Goal: Task Accomplishment & Management: Manage account settings

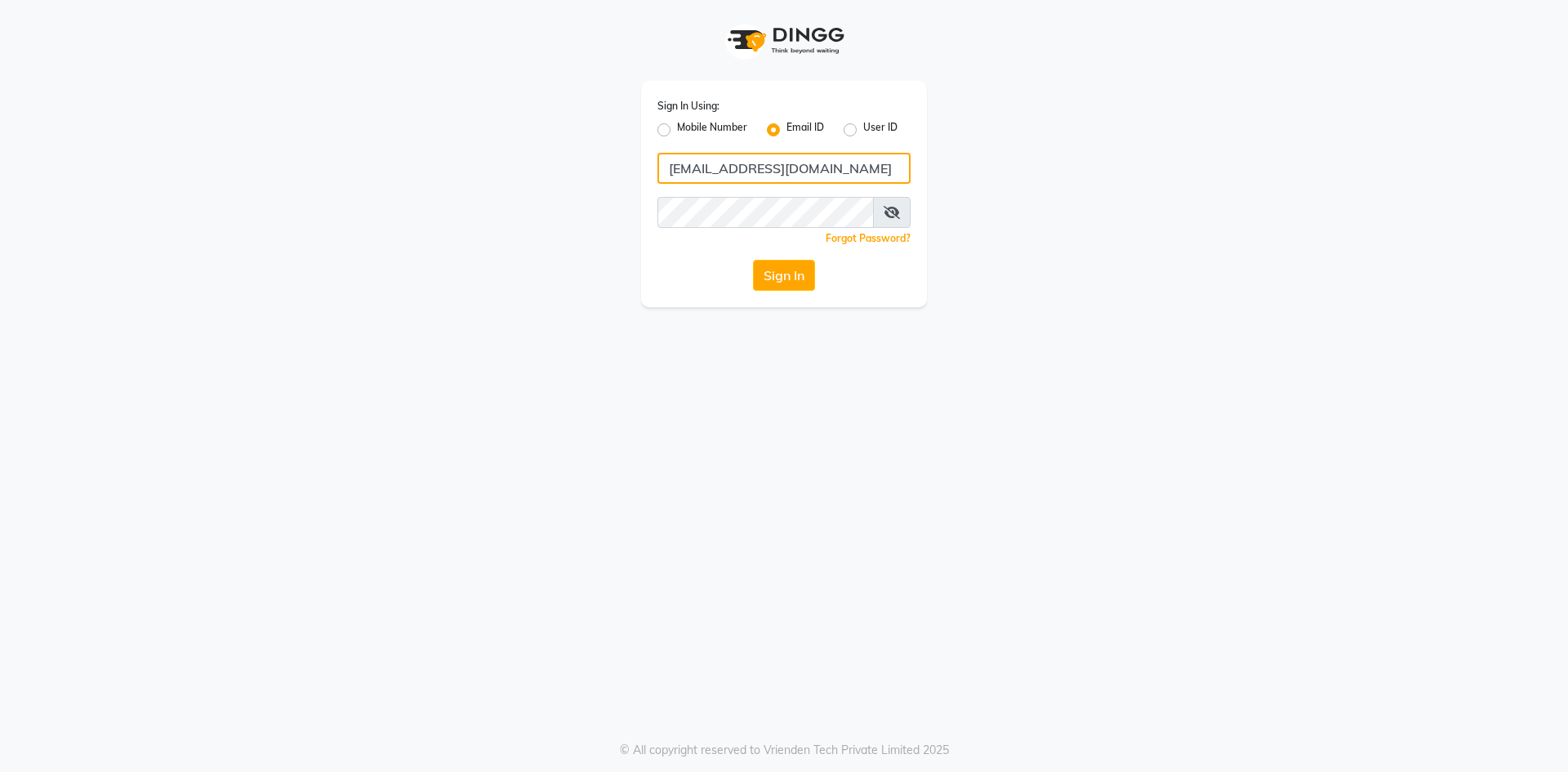
click at [855, 176] on input "[EMAIL_ADDRESS][DOMAIN_NAME]" at bounding box center [784, 167] width 253 height 31
type input "g"
type input "[EMAIL_ADDRESS][DOMAIN_NAME]"
click at [753, 260] on button "Sign In" at bounding box center [784, 275] width 62 height 31
